Goal: Task Accomplishment & Management: Manage account settings

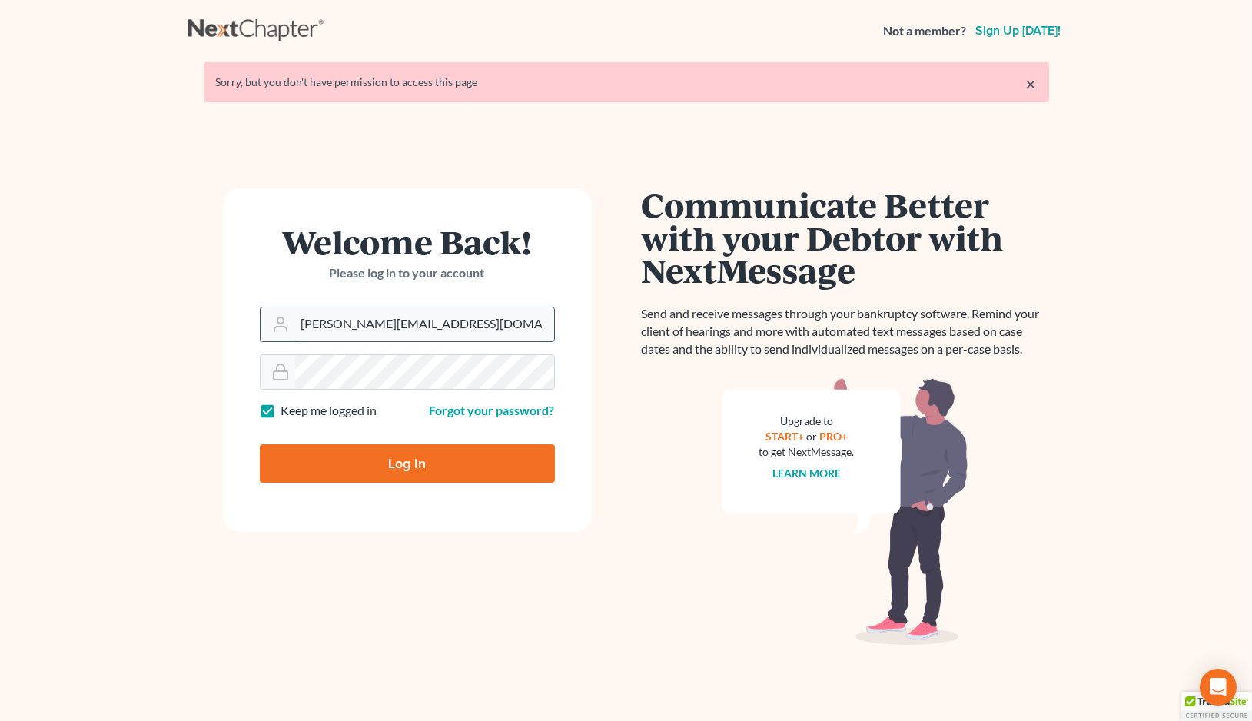
click at [441, 327] on input "[PERSON_NAME][EMAIL_ADDRESS][DOMAIN_NAME]" at bounding box center [424, 325] width 259 height 34
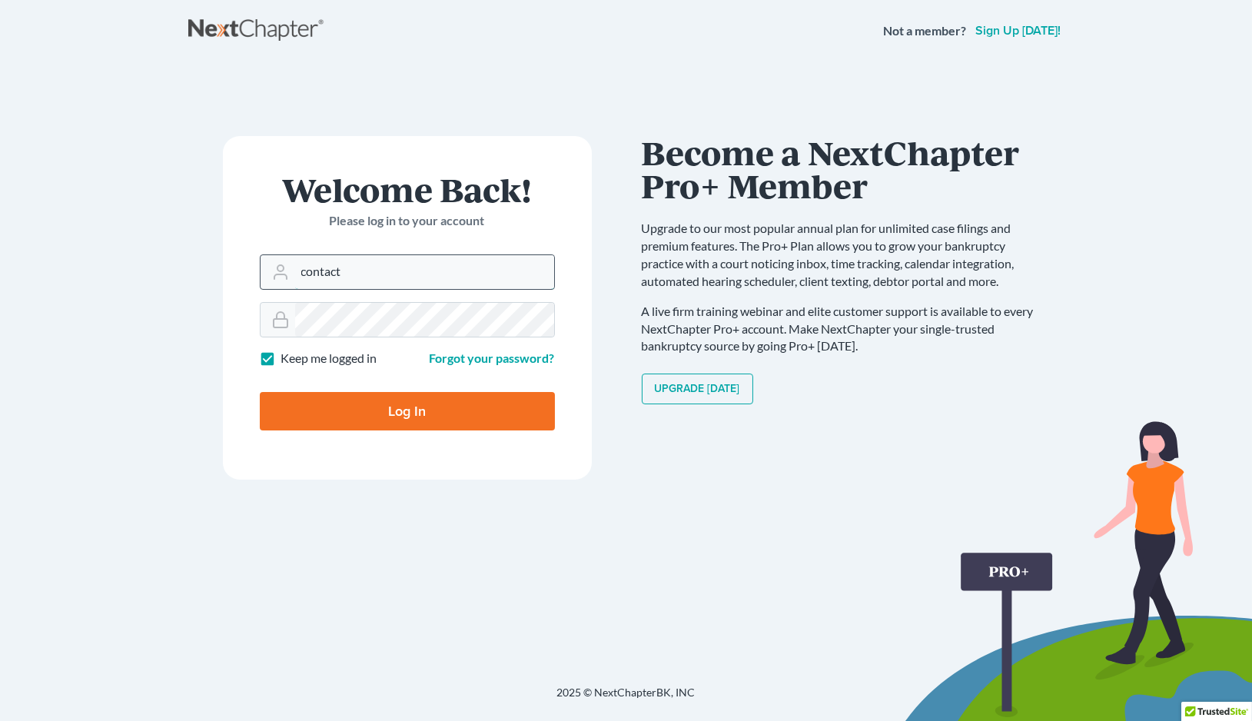
type input "[EMAIL_ADDRESS][DOMAIN_NAME]"
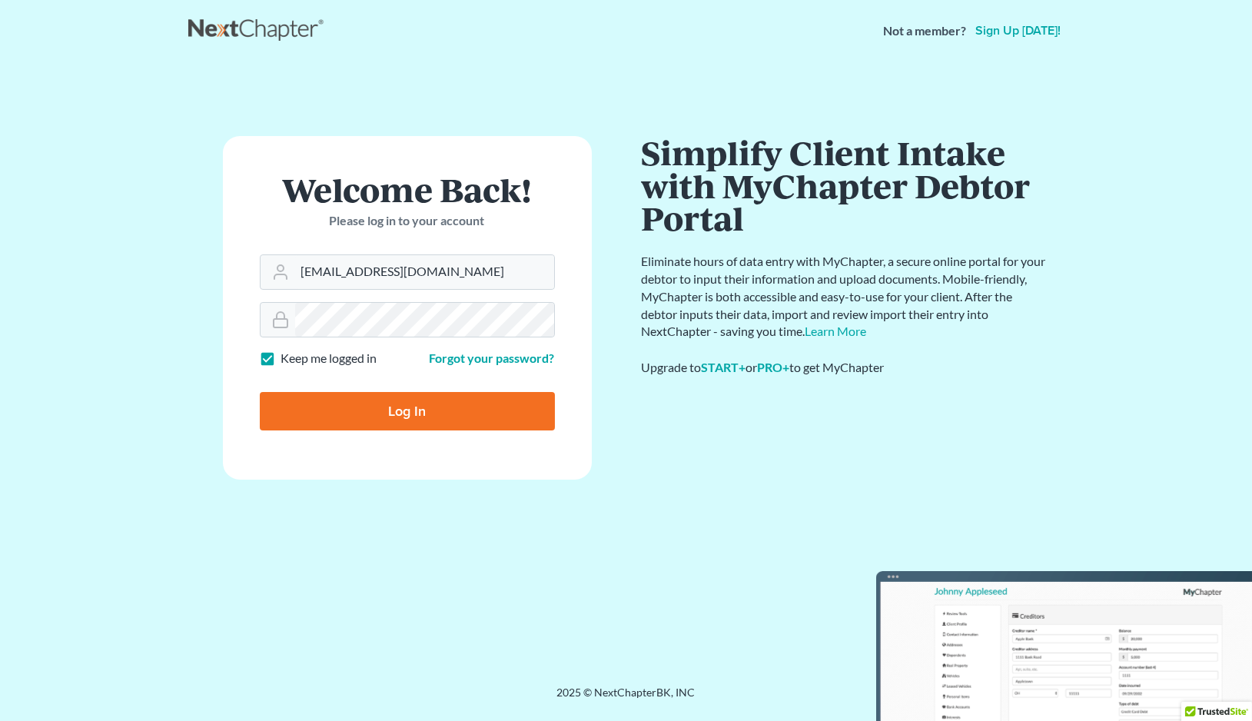
click at [304, 414] on input "Log In" at bounding box center [407, 411] width 295 height 38
type input "Thinking..."
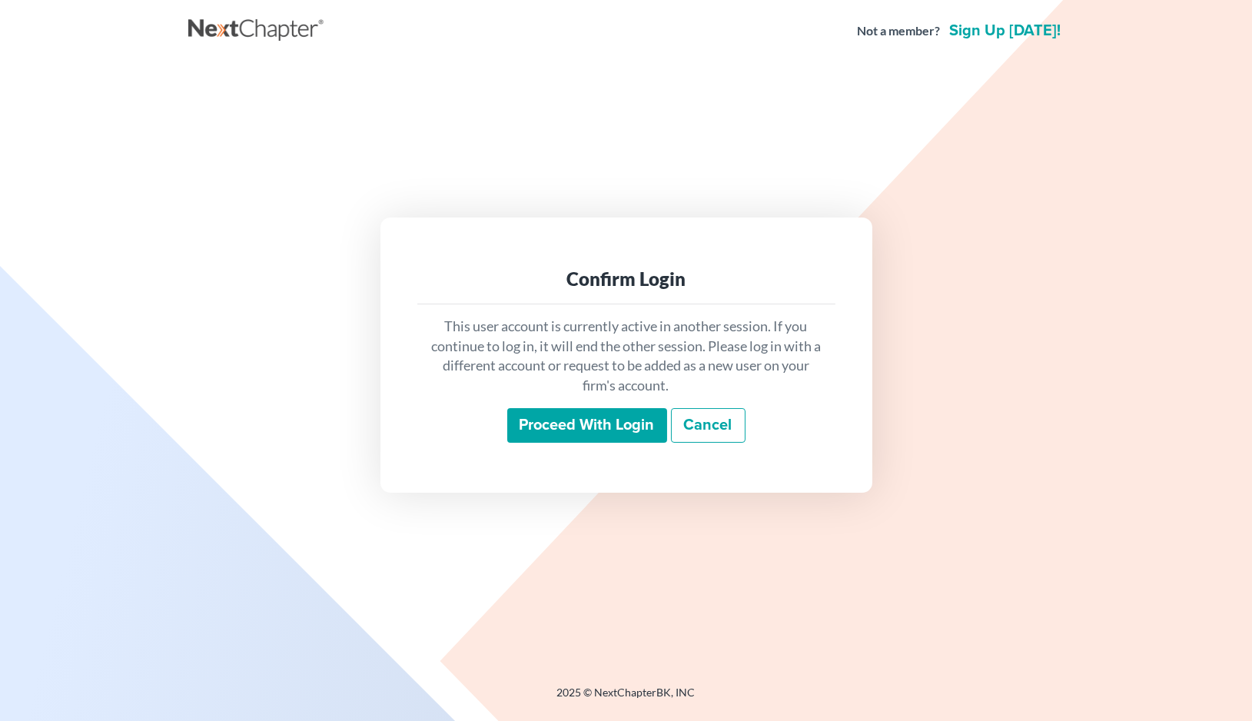
click at [553, 426] on input "Proceed with login" at bounding box center [587, 425] width 160 height 35
